Goal: Transaction & Acquisition: Purchase product/service

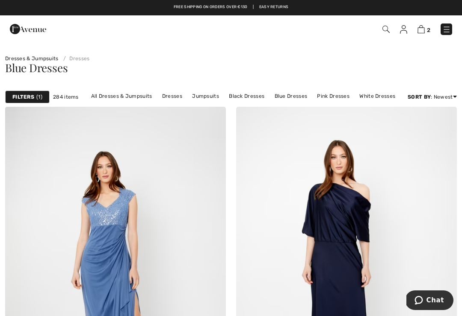
click at [424, 27] on img at bounding box center [420, 29] width 7 height 8
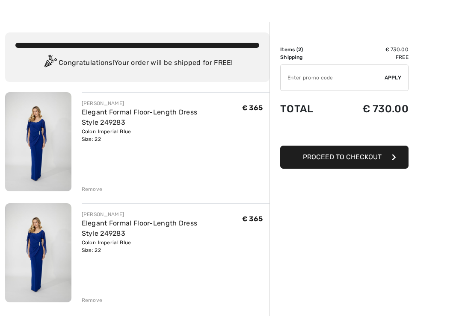
scroll to position [21, 0]
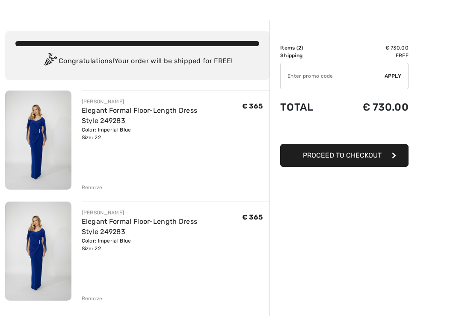
click at [49, 272] on img at bounding box center [38, 251] width 66 height 99
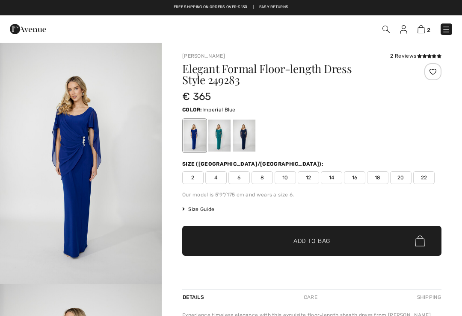
click at [251, 136] on div at bounding box center [244, 136] width 22 height 32
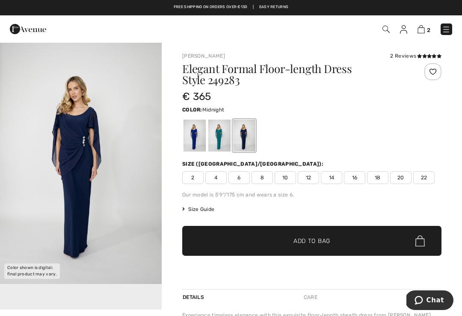
click at [186, 132] on div at bounding box center [194, 136] width 22 height 32
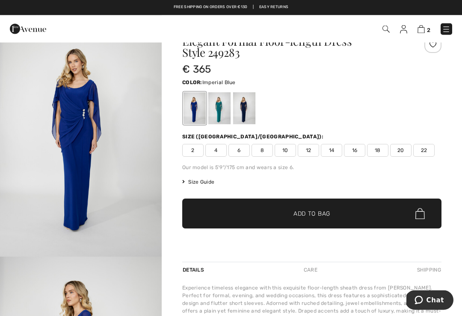
scroll to position [27, 0]
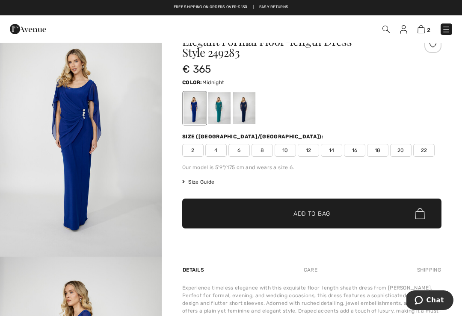
click at [244, 114] on div at bounding box center [244, 108] width 22 height 32
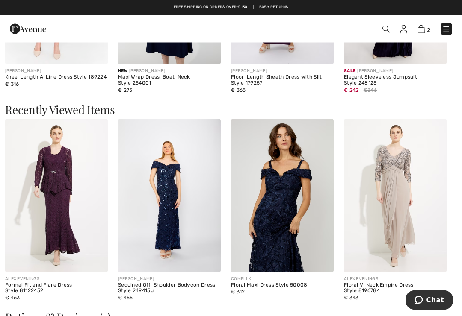
scroll to position [816, 0]
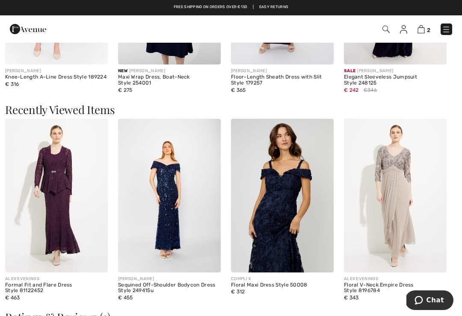
click at [402, 216] on img at bounding box center [395, 196] width 103 height 154
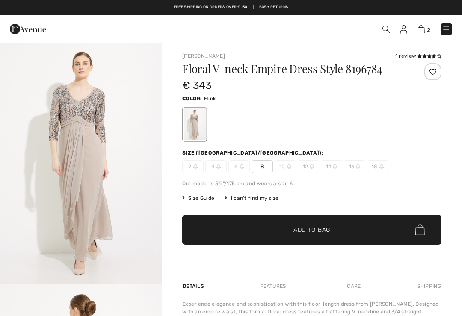
checkbox input "true"
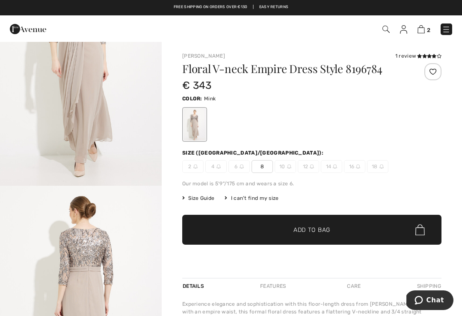
scroll to position [97, 0]
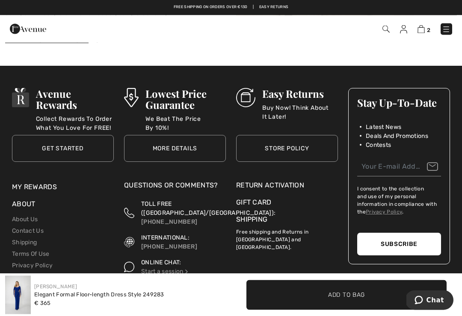
scroll to position [1614, 0]
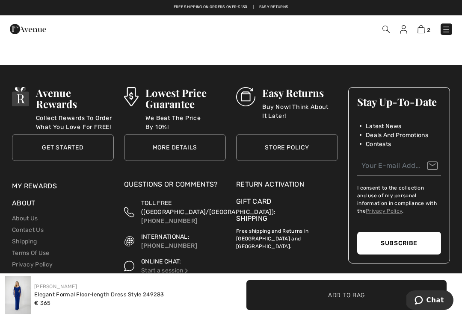
click at [285, 180] on div "Return Activation" at bounding box center [287, 185] width 102 height 10
